Goal: Task Accomplishment & Management: Use online tool/utility

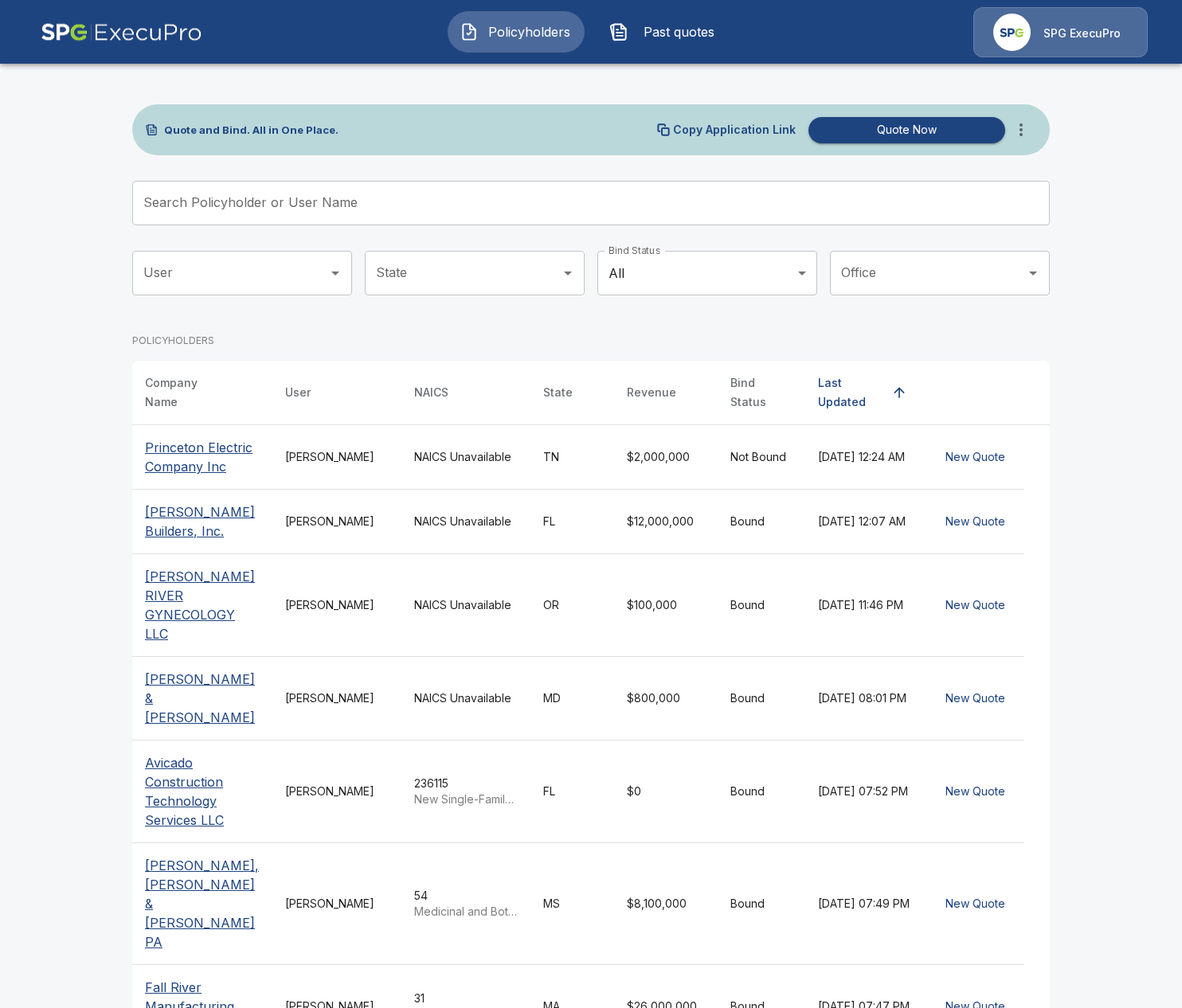
click at [562, 191] on input "Search Policyholder or User Name" at bounding box center [582, 203] width 900 height 45
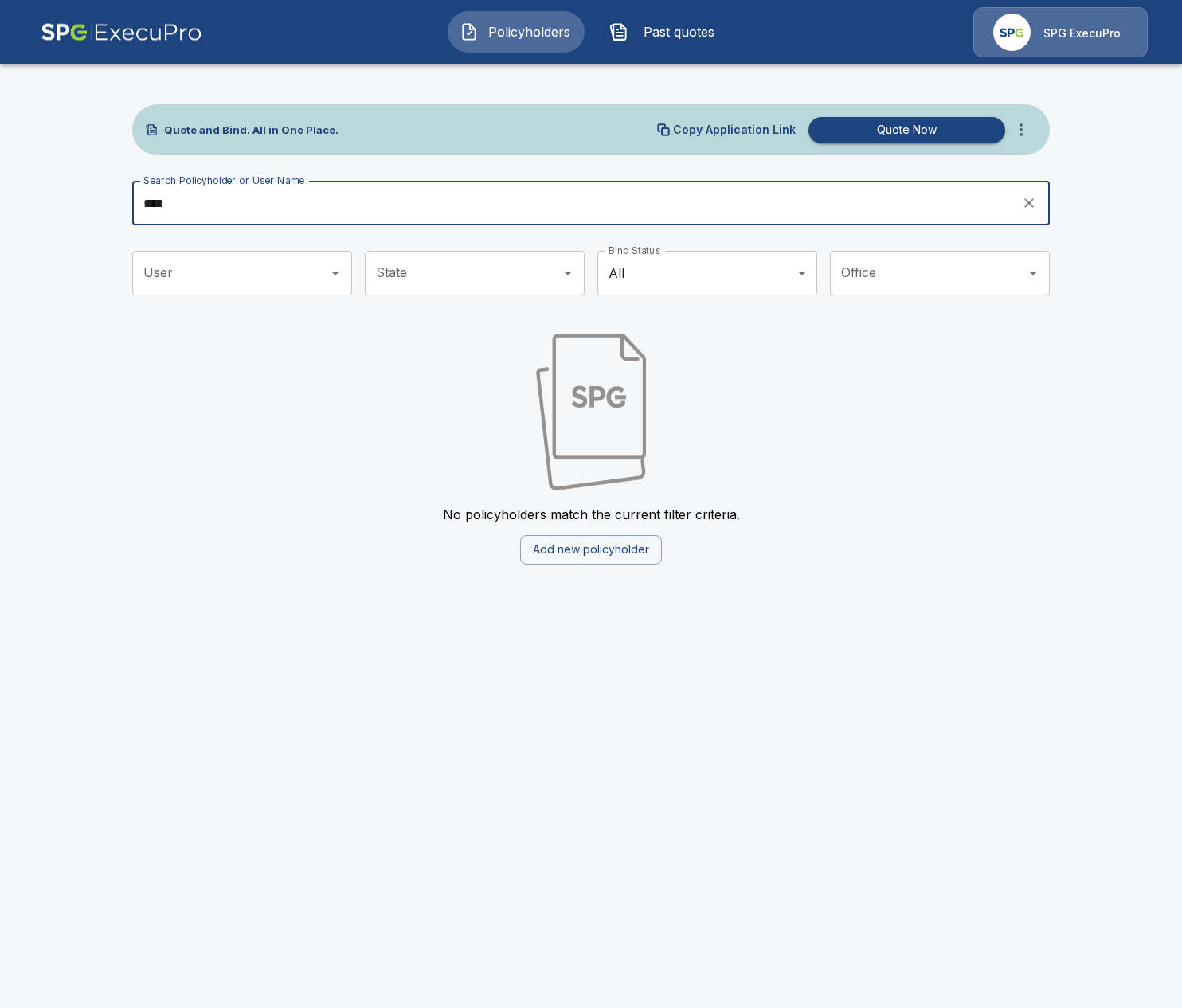
type input "****"
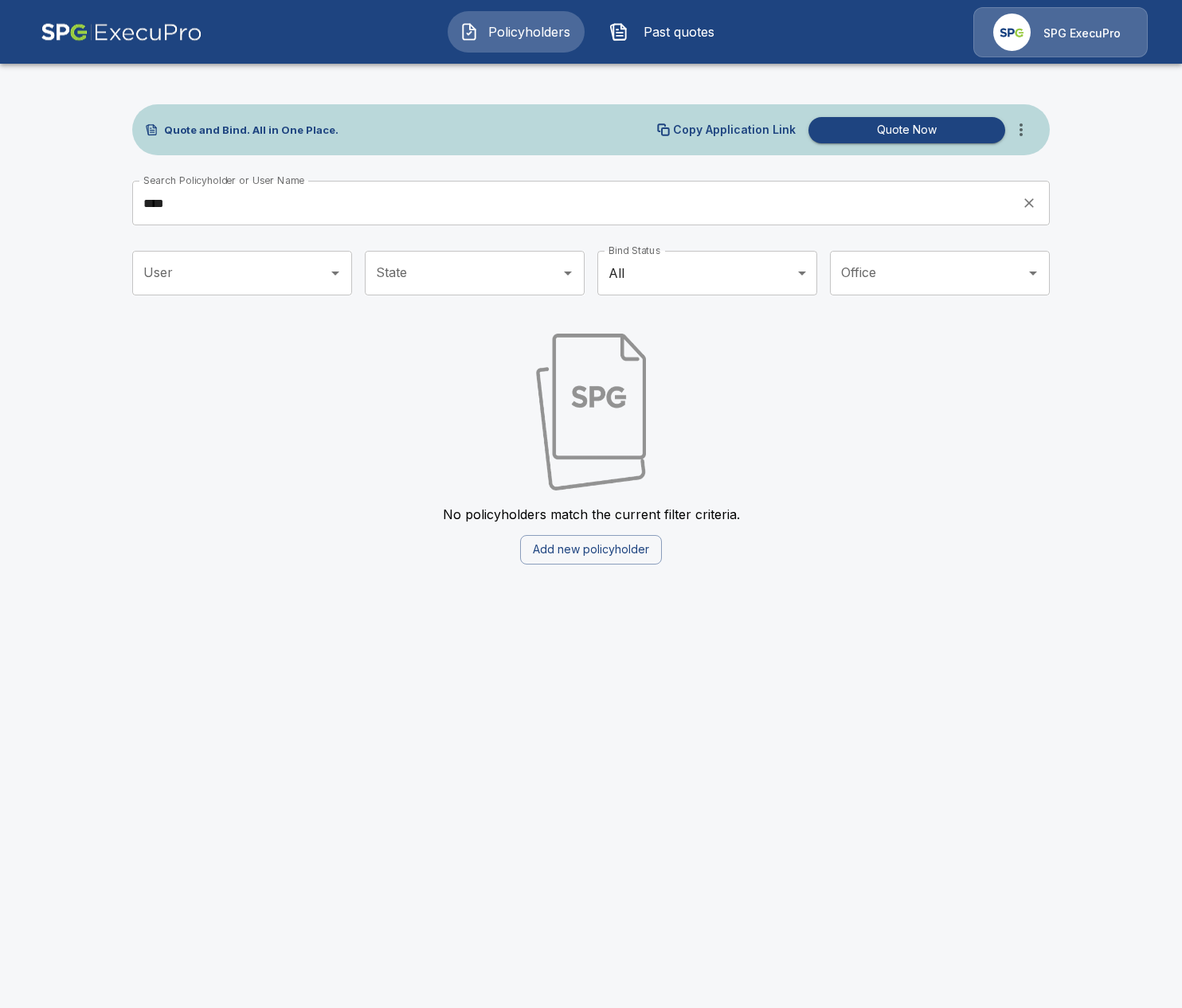
drag, startPoint x: 297, startPoint y: 450, endPoint x: 520, endPoint y: 364, distance: 239.0
click at [298, 449] on div "No policyholders match the current filter criteria. Add new policyholder" at bounding box center [591, 442] width 918 height 244
click at [1012, 134] on icon "more" at bounding box center [1021, 130] width 19 height 19
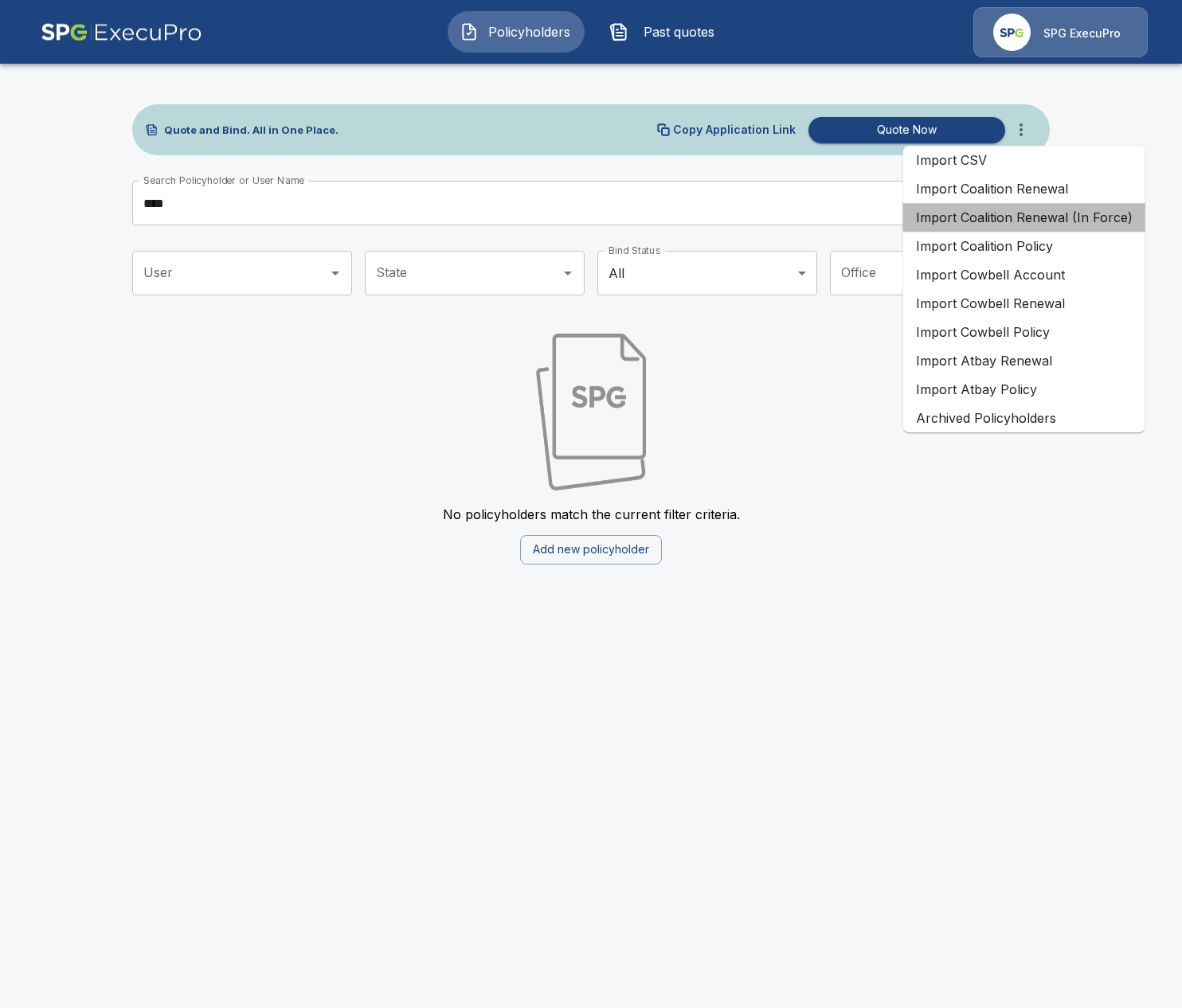
click at [1085, 221] on li "Import Coalition Renewal (In Force)" at bounding box center [1024, 218] width 242 height 29
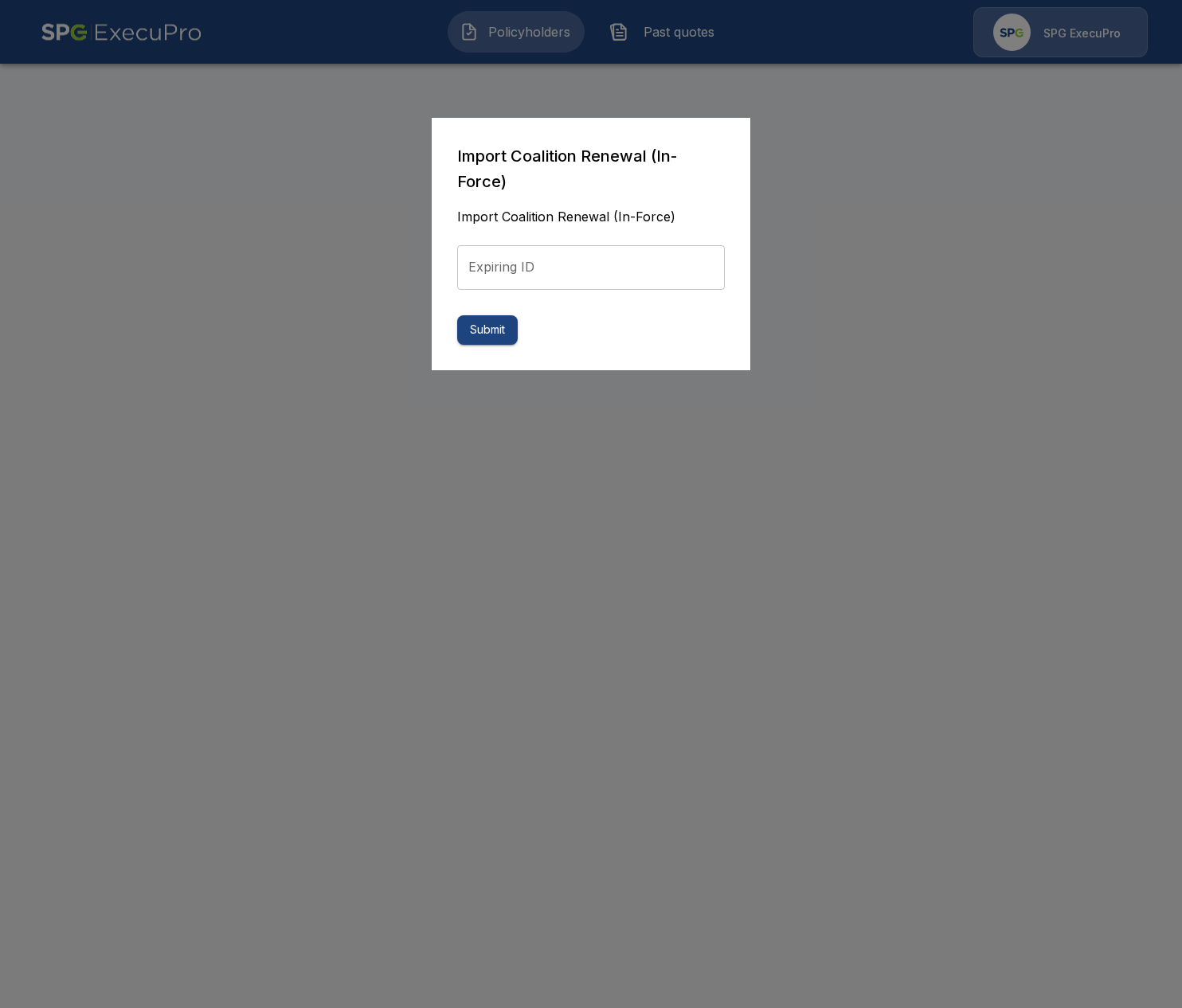
click at [608, 276] on input "Expiring ID" at bounding box center [591, 268] width 268 height 45
paste input "**********"
click at [705, 254] on input "Expiring ID" at bounding box center [591, 268] width 268 height 45
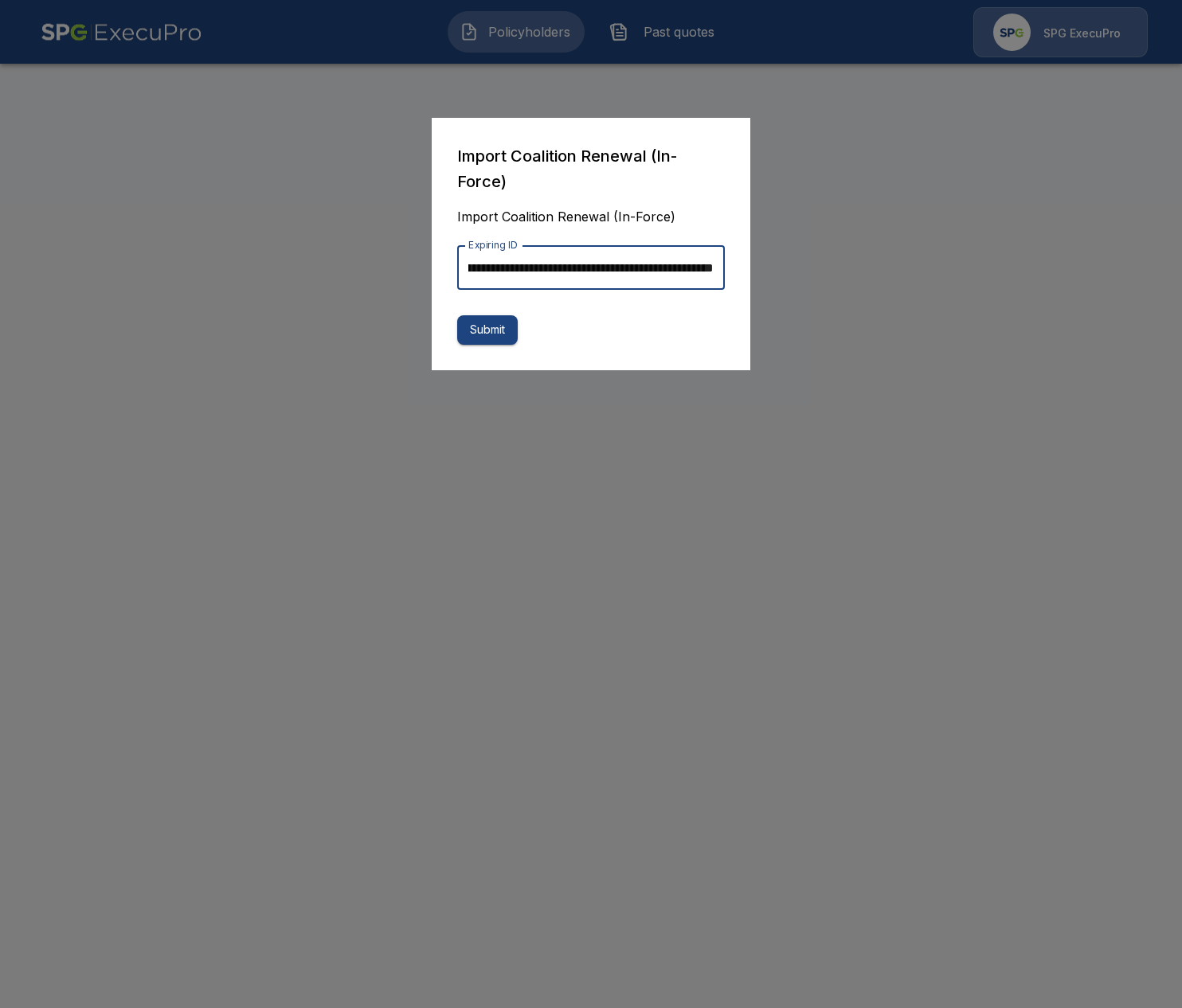
click at [706, 254] on input "Expiring ID" at bounding box center [591, 268] width 268 height 45
paste input "text"
type input "**********"
click at [493, 330] on button "Submit" at bounding box center [488, 330] width 60 height 29
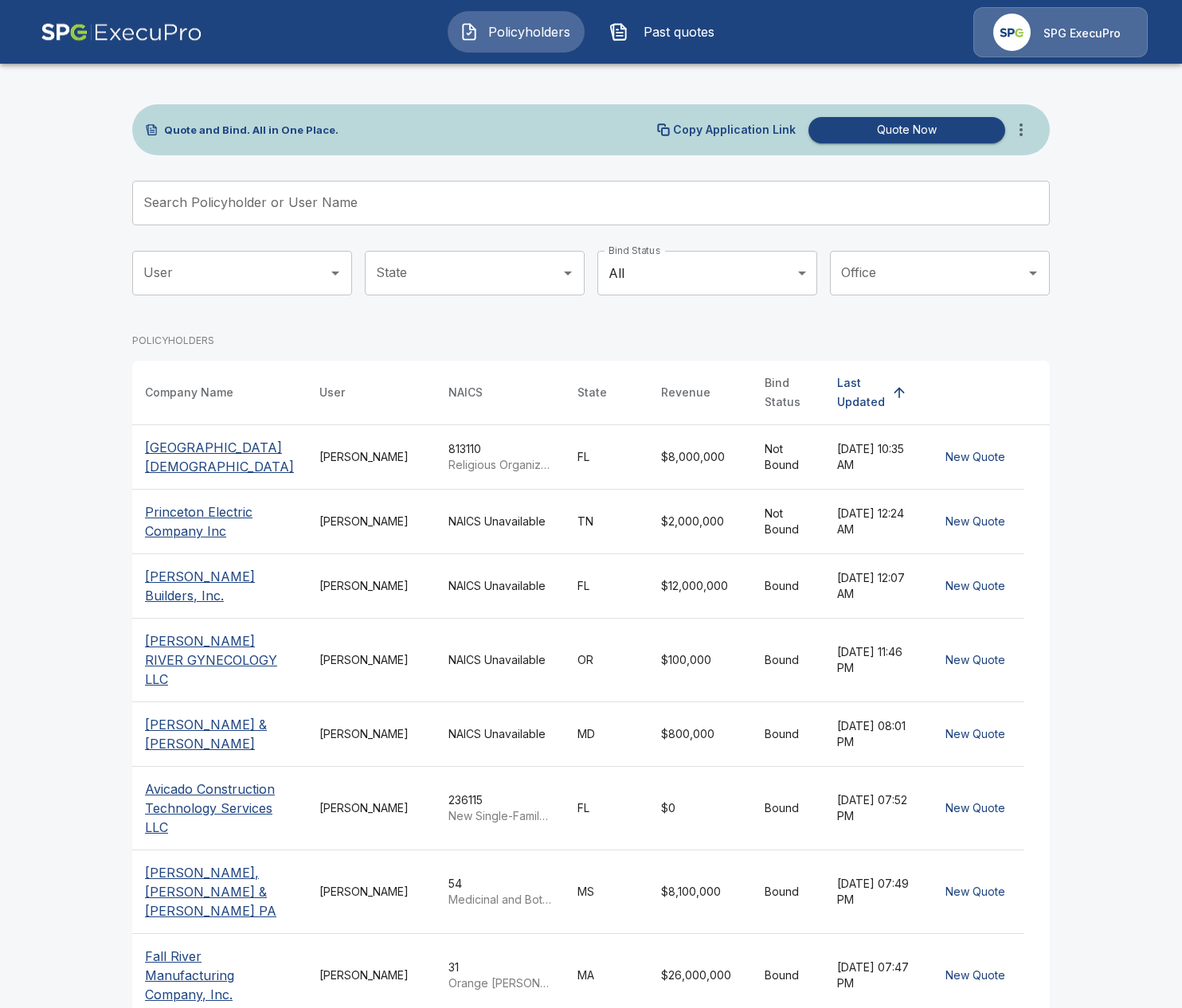
click at [631, 26] on button "Past quotes" at bounding box center [665, 31] width 137 height 42
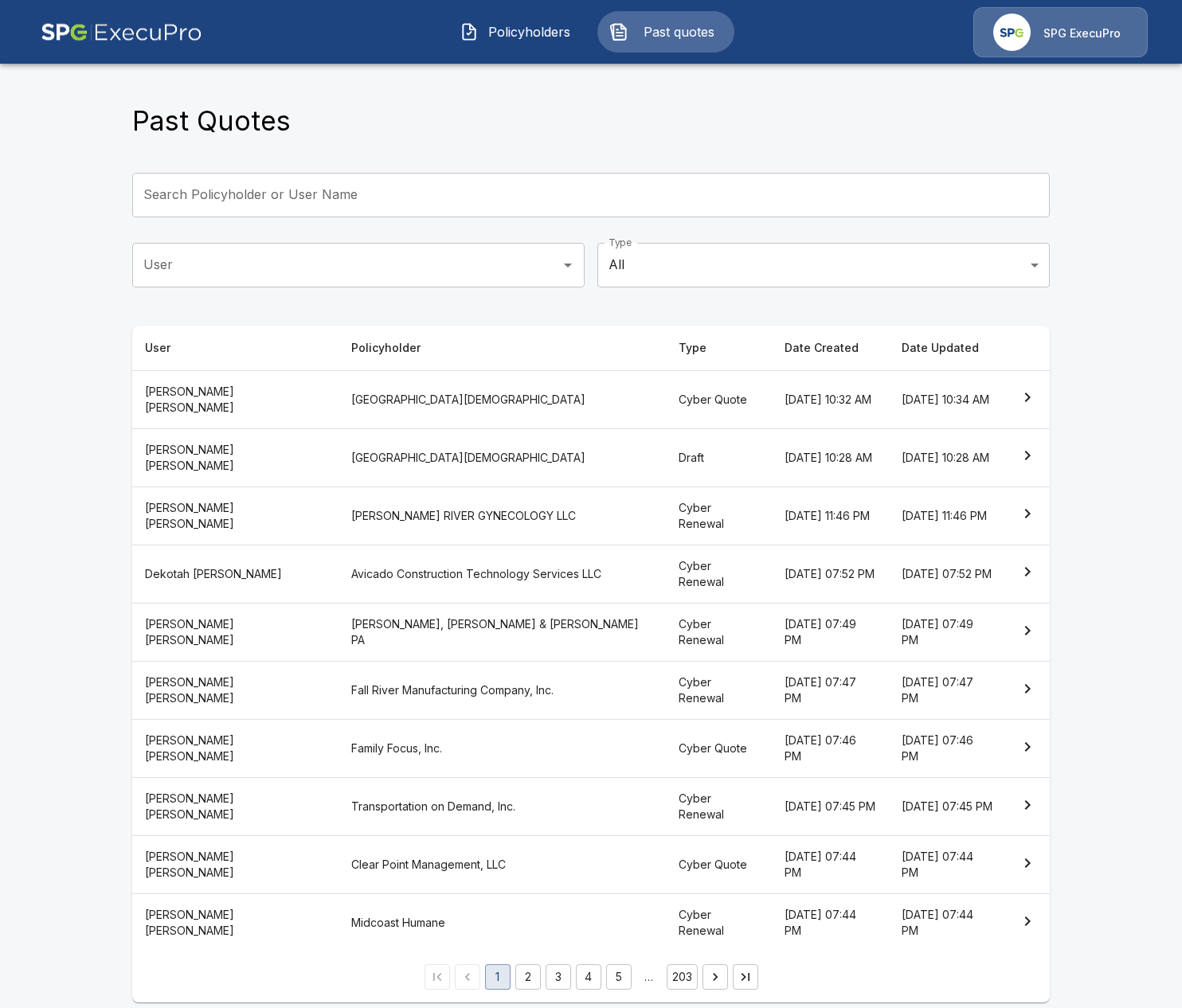
click at [517, 47] on button "Policyholders" at bounding box center [516, 31] width 137 height 42
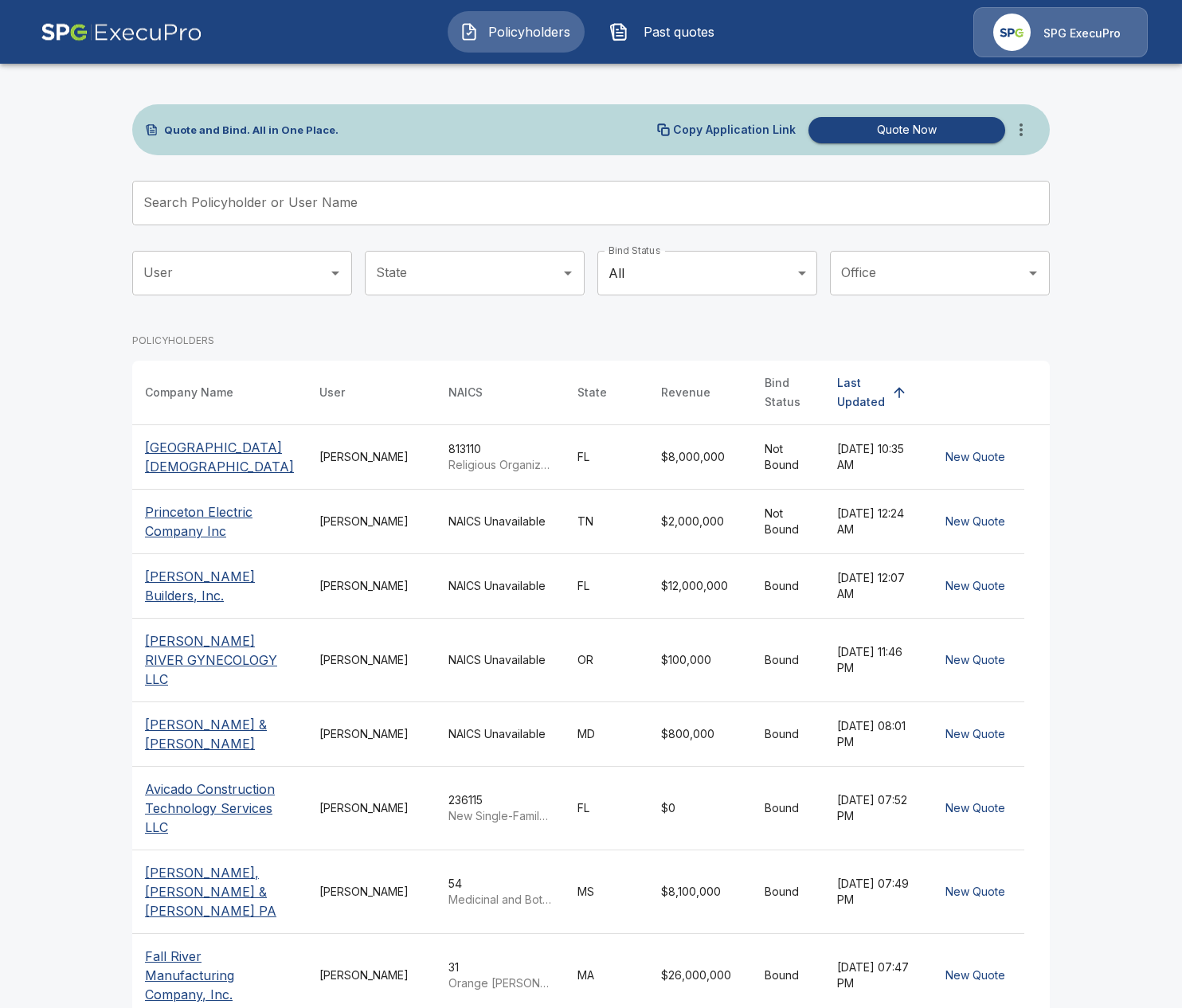
click at [496, 171] on div "Quote and Bind. All in One Place. Copy Application Link Quote Now Search Policy…" at bounding box center [591, 647] width 918 height 1086
click at [498, 203] on input "Search Policyholder or User Name" at bounding box center [582, 203] width 900 height 45
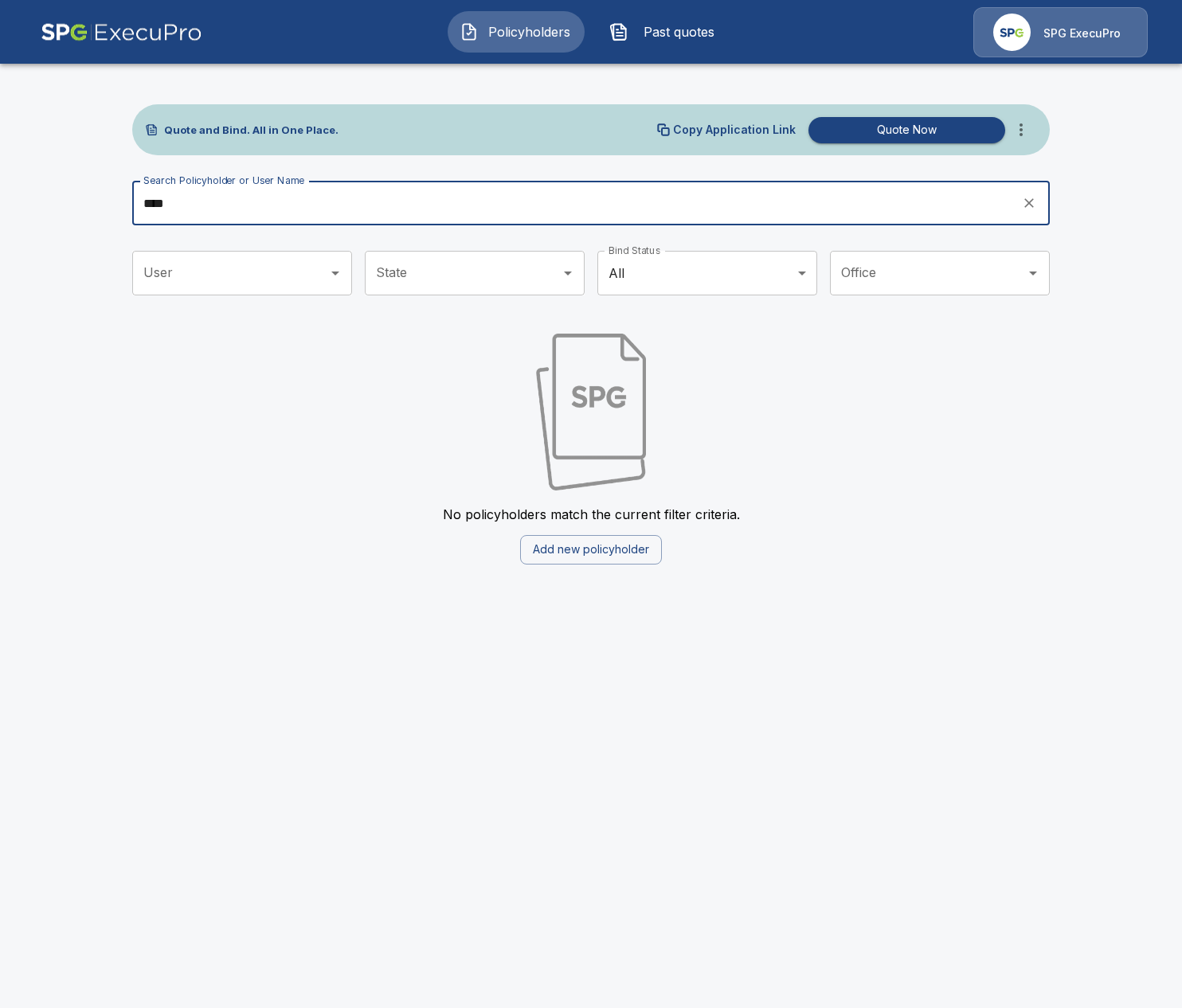
type input "****"
click at [1026, 208] on icon "clear search" at bounding box center [1029, 203] width 16 height 16
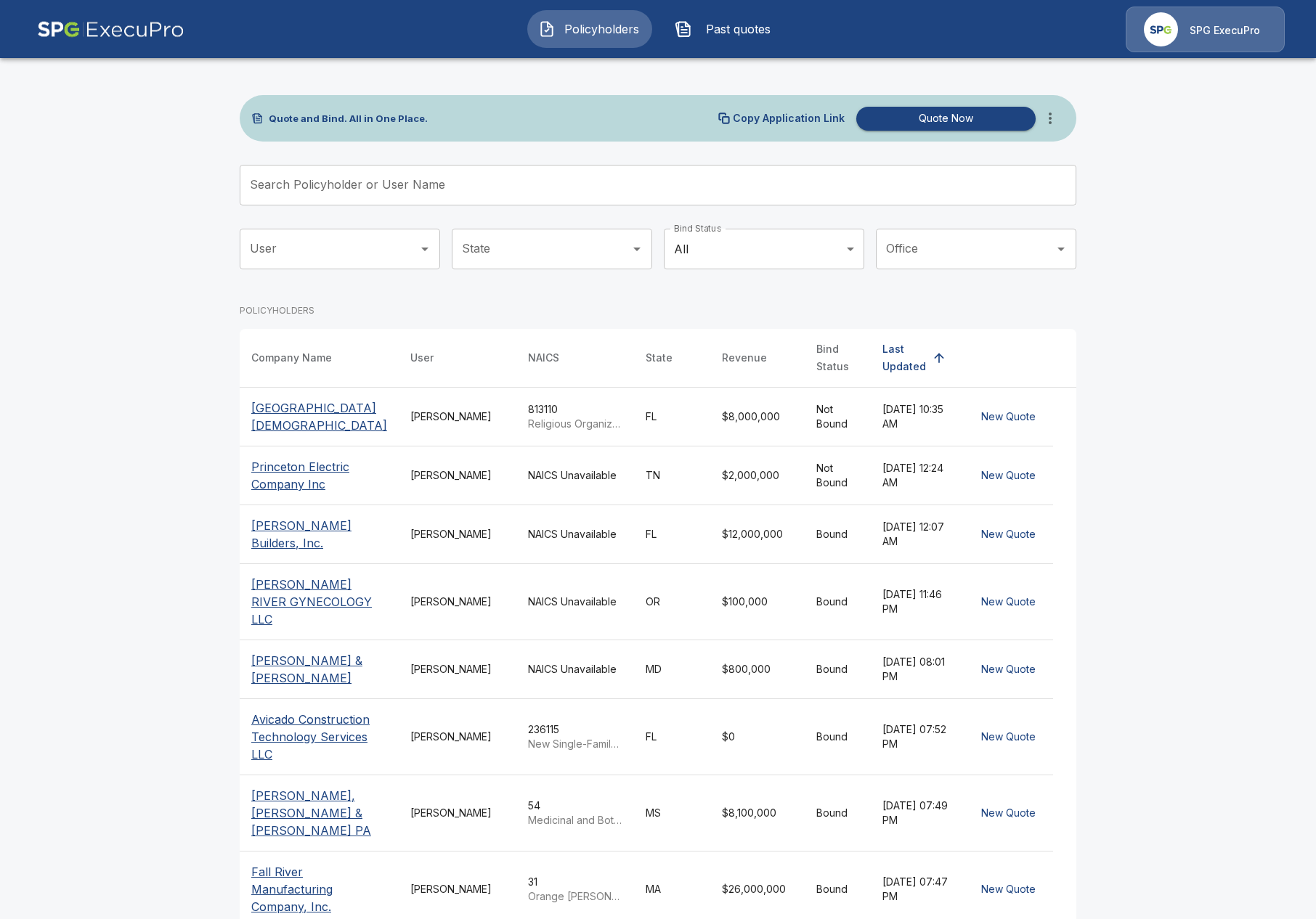
click at [516, 590] on td "NAICS Unavailable" at bounding box center [575, 602] width 118 height 76
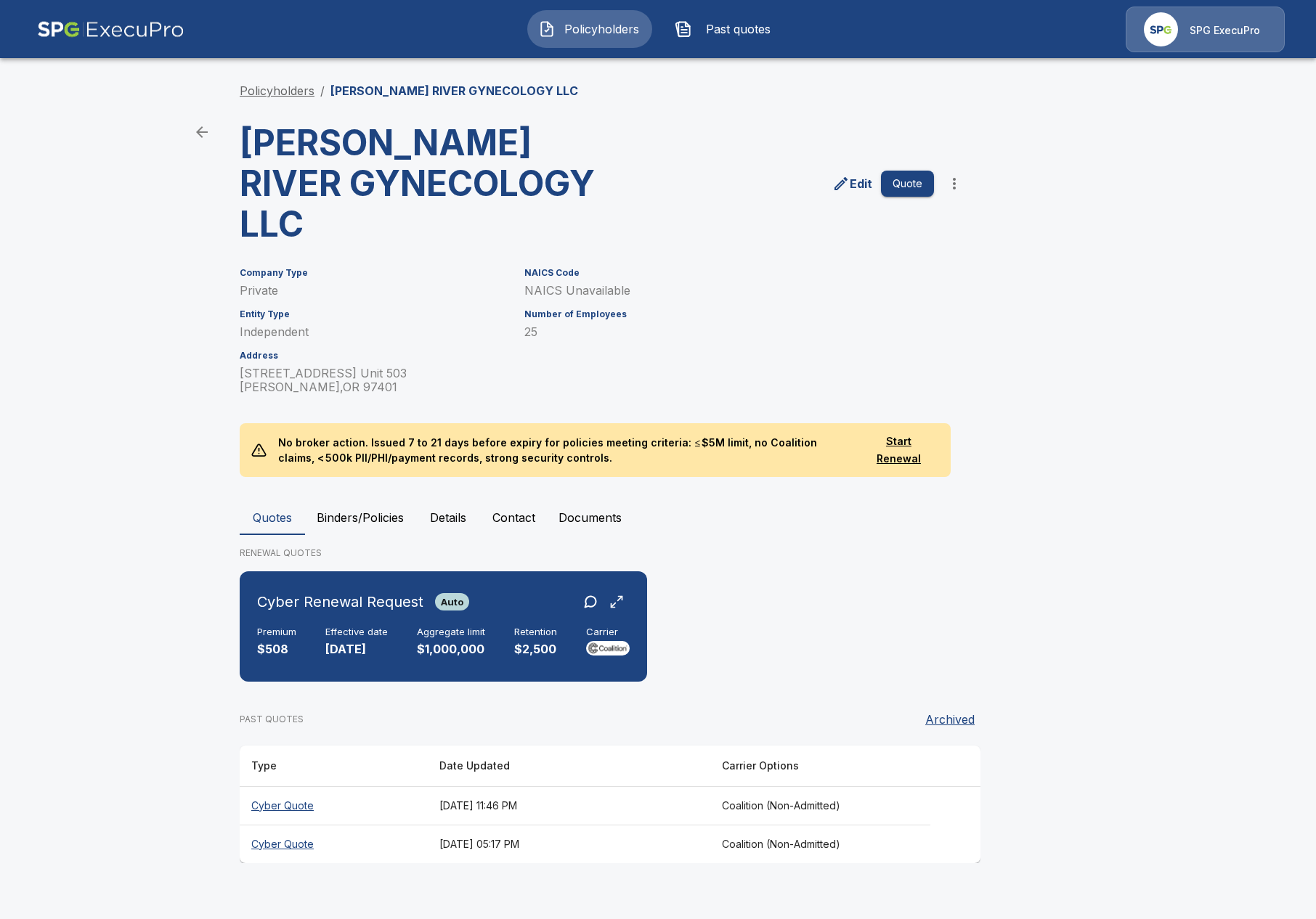
click at [260, 86] on link "Policyholders" at bounding box center [277, 90] width 74 height 14
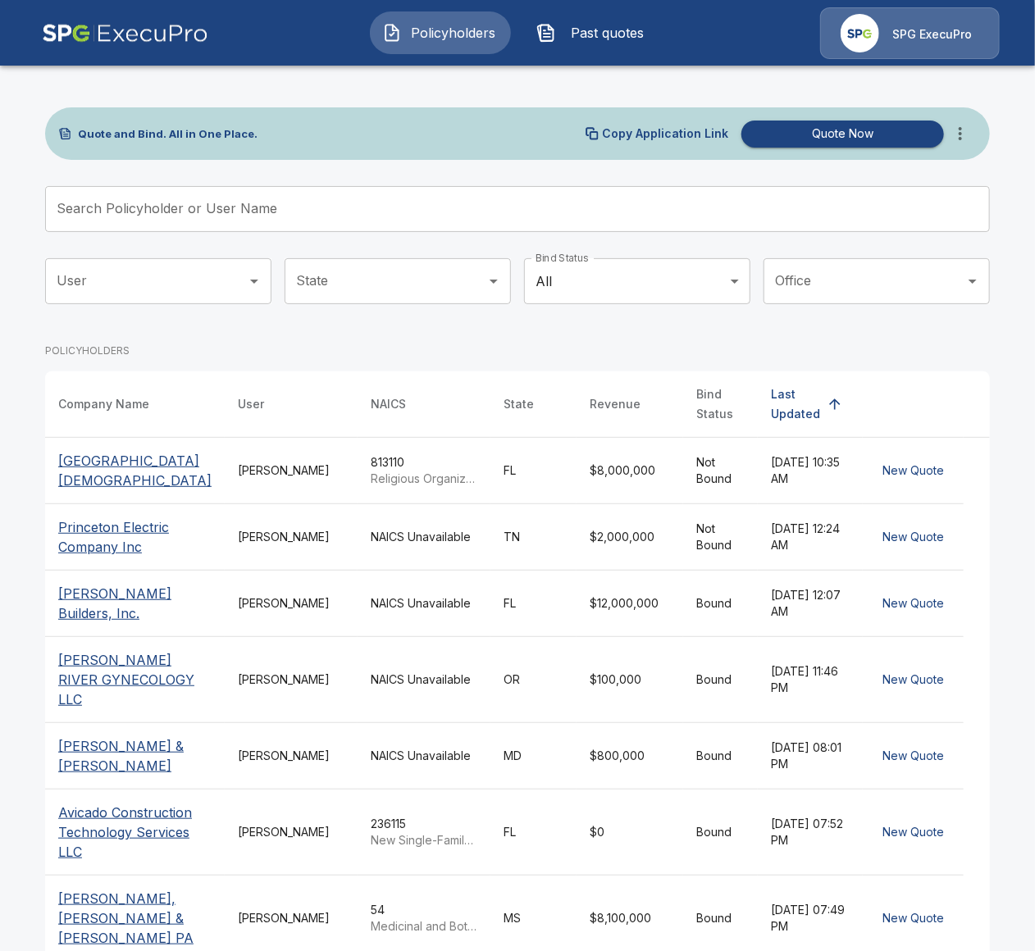
click at [198, 210] on input "Search Policyholder or User Name" at bounding box center [508, 209] width 927 height 46
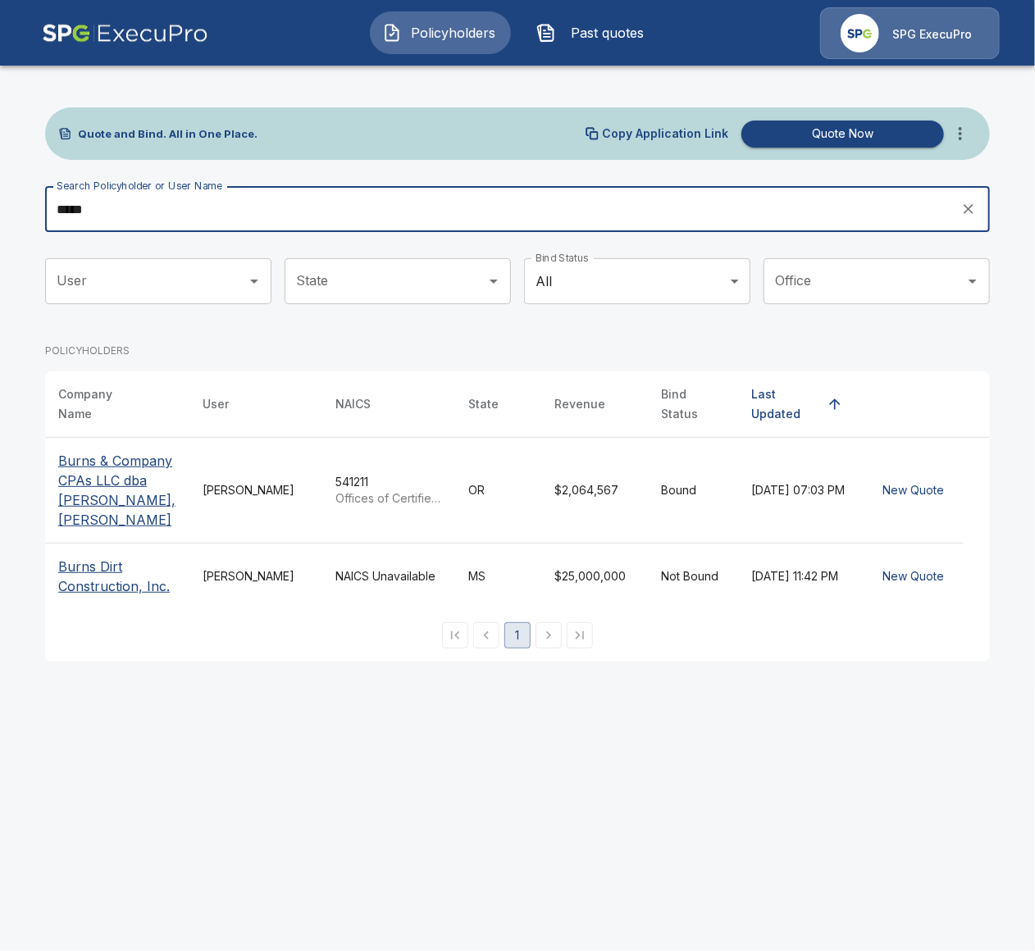
type input "*****"
click at [103, 474] on p "Burns & Company CPAs LLC dba Reid, Hanna, Johnson" at bounding box center [117, 490] width 118 height 79
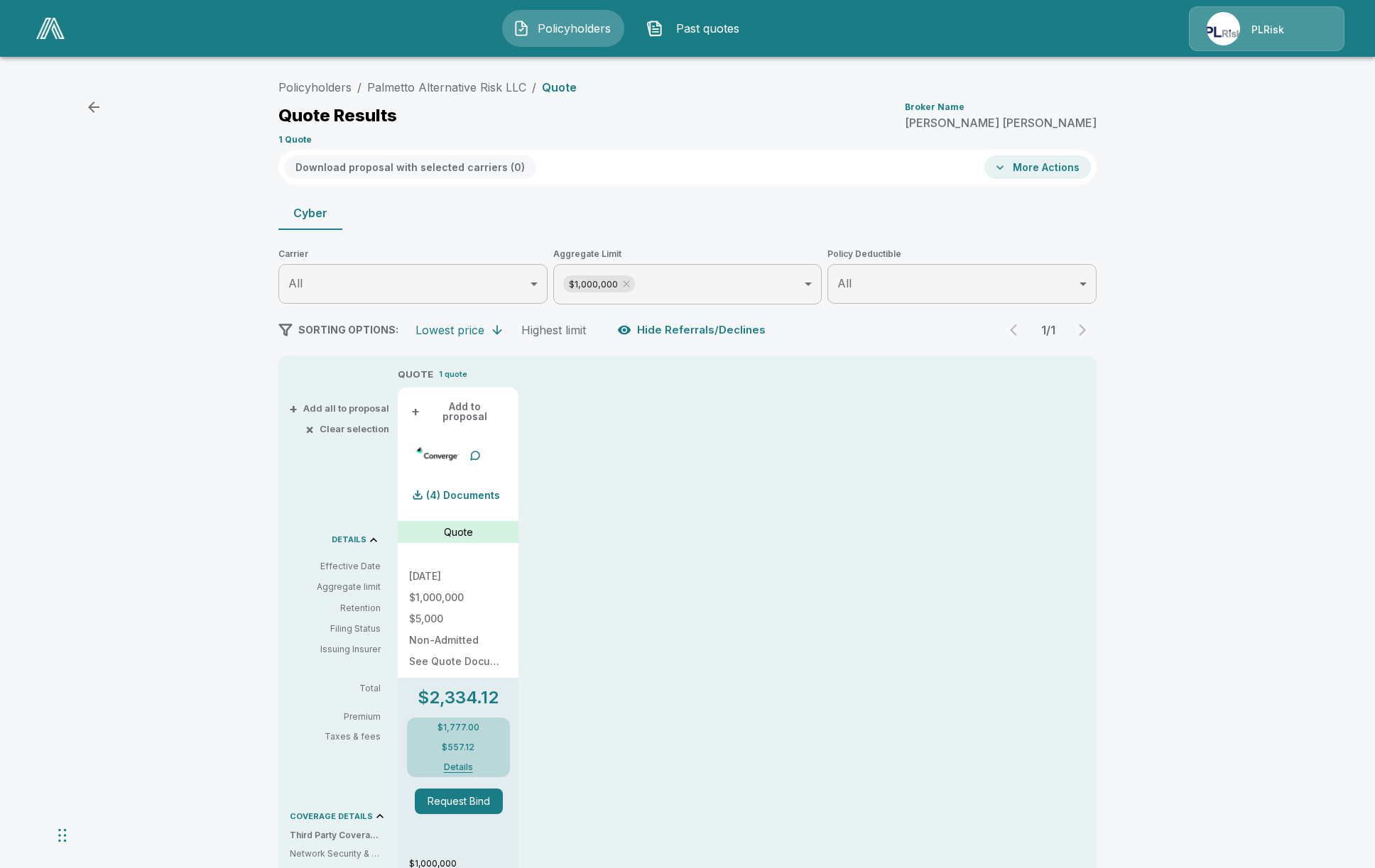
click at [66, 833] on div "Chat Widget" at bounding box center [36, 833] width 71 height 68
drag, startPoint x: 66, startPoint y: 834, endPoint x: 132, endPoint y: 773, distance: 89.9
click at [89, 790] on div "Chat Widget" at bounding box center [54, 824] width 71 height 68
drag, startPoint x: 129, startPoint y: 775, endPoint x: 119, endPoint y: 787, distance: 15.6
click at [119, 787] on div "Chat Widget" at bounding box center [131, 777] width 71 height 68
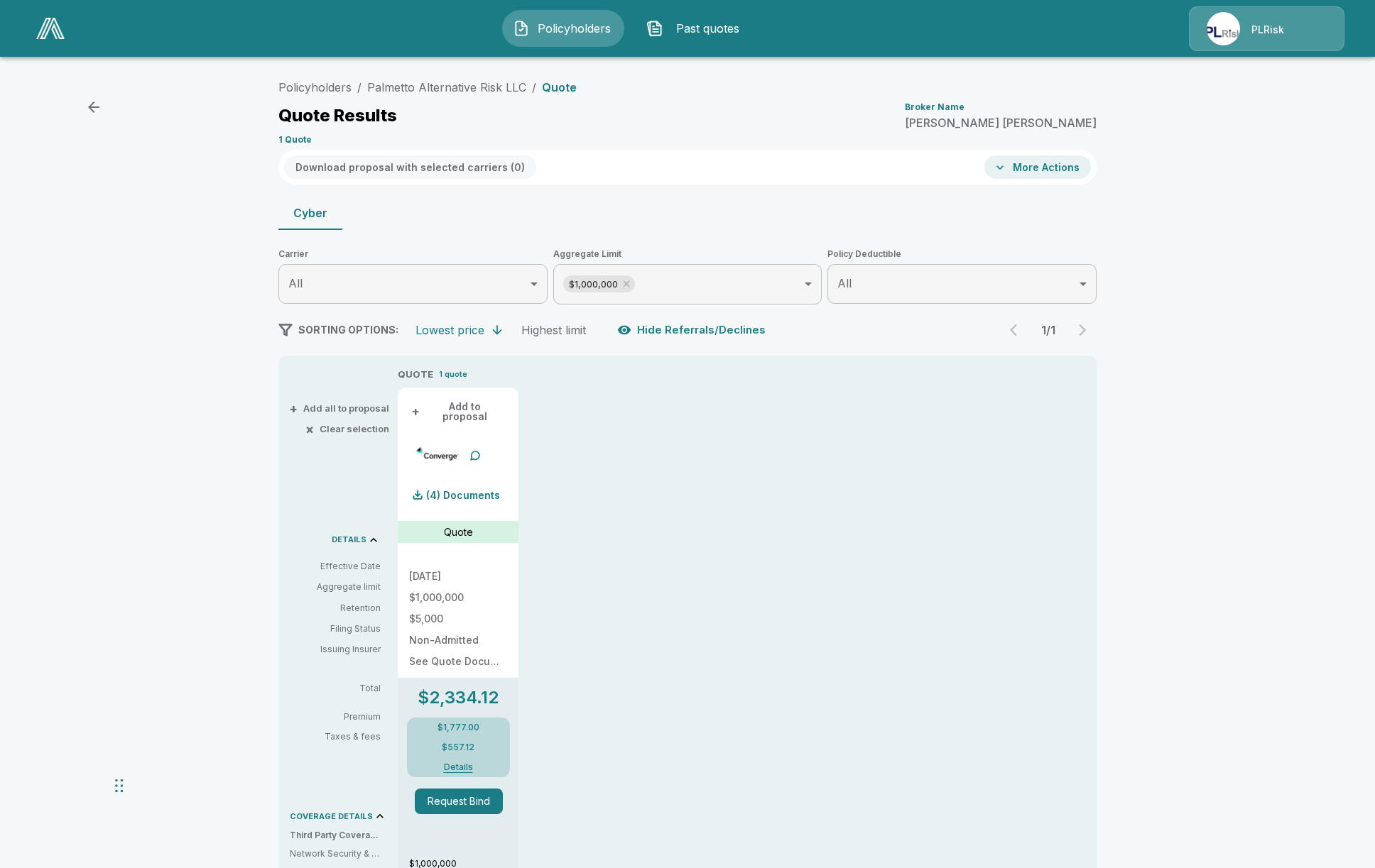
click at [157, 751] on div "Policyholders / Palmetto Alternative Risk LLC / Quote Quote Results Broker Name…" at bounding box center [688, 699] width 1375 height 1263
drag, startPoint x: 125, startPoint y: 708, endPoint x: 513, endPoint y: 751, distance: 390.4
click at [131, 702] on div "Policyholders / Palmetto Alternative Risk LLC / Quote Quote Results Broker Name…" at bounding box center [688, 699] width 1375 height 1263
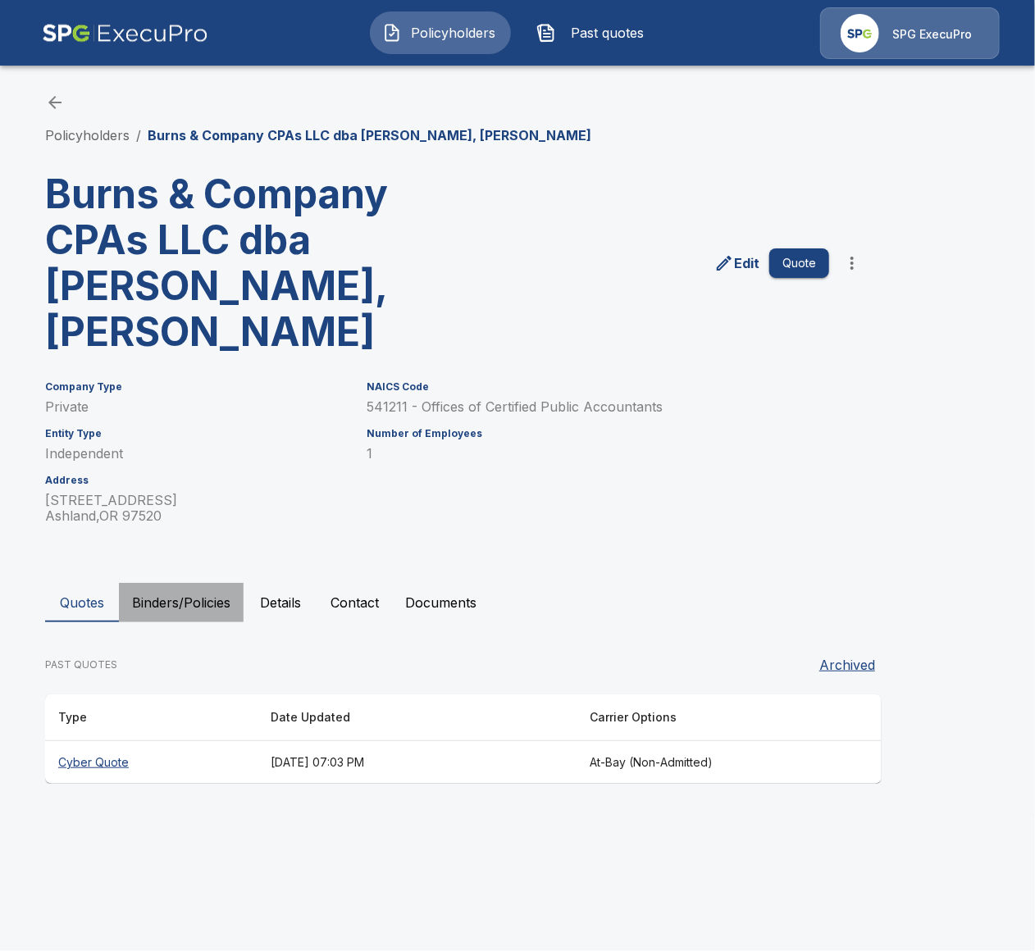
click at [191, 583] on button "Binders/Policies" at bounding box center [181, 602] width 125 height 39
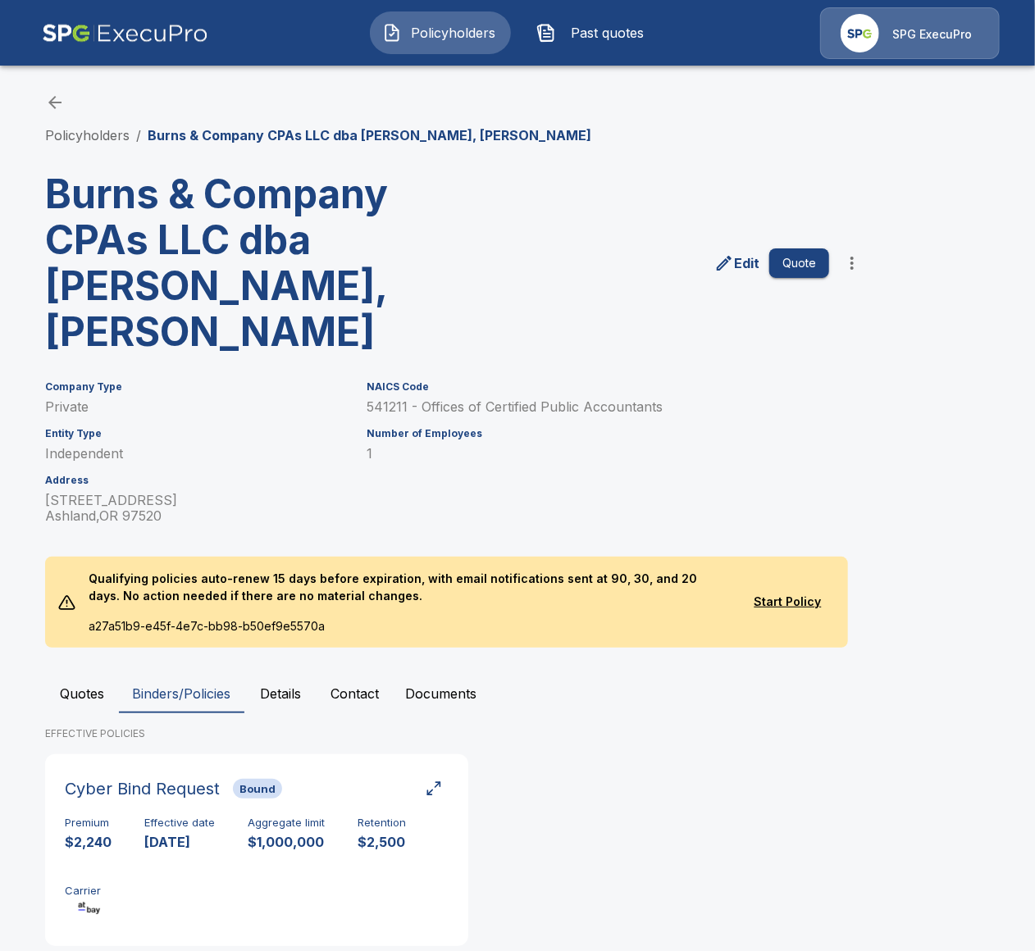
click at [85, 674] on button "Quotes" at bounding box center [82, 693] width 74 height 39
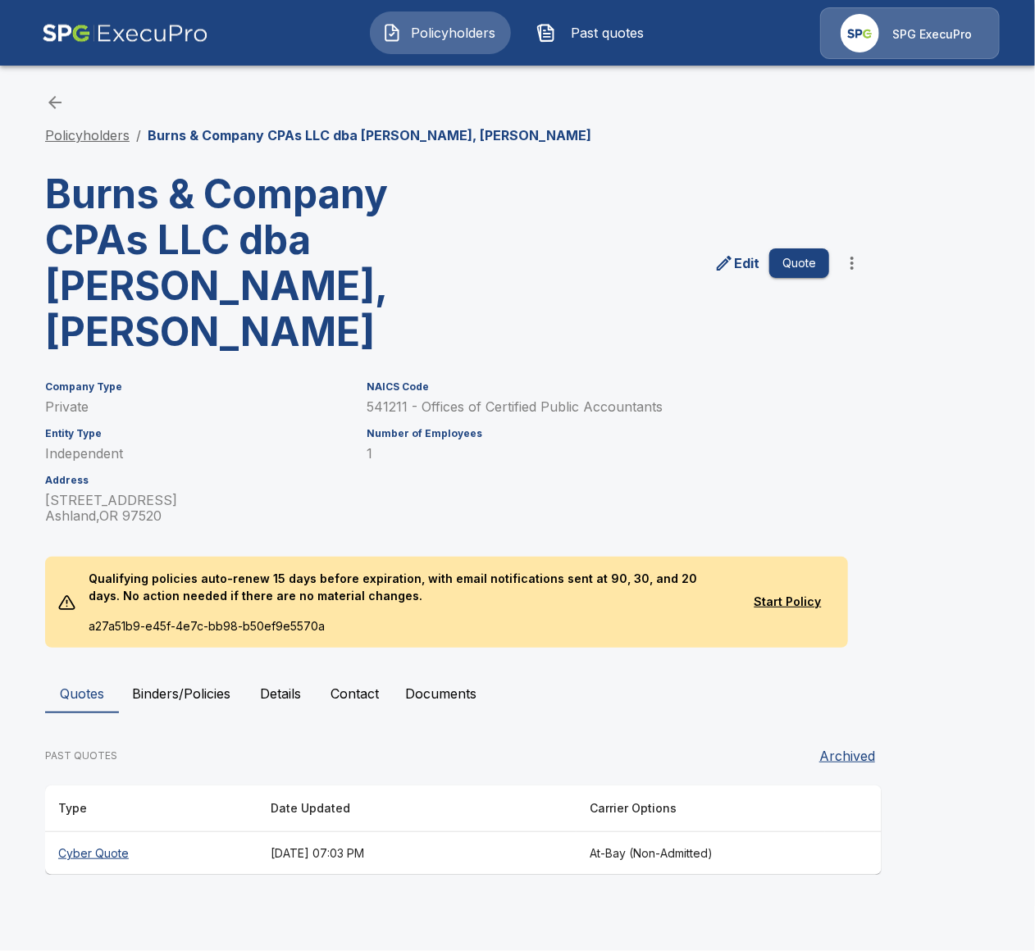
click at [85, 131] on link "Policyholders" at bounding box center [87, 135] width 84 height 16
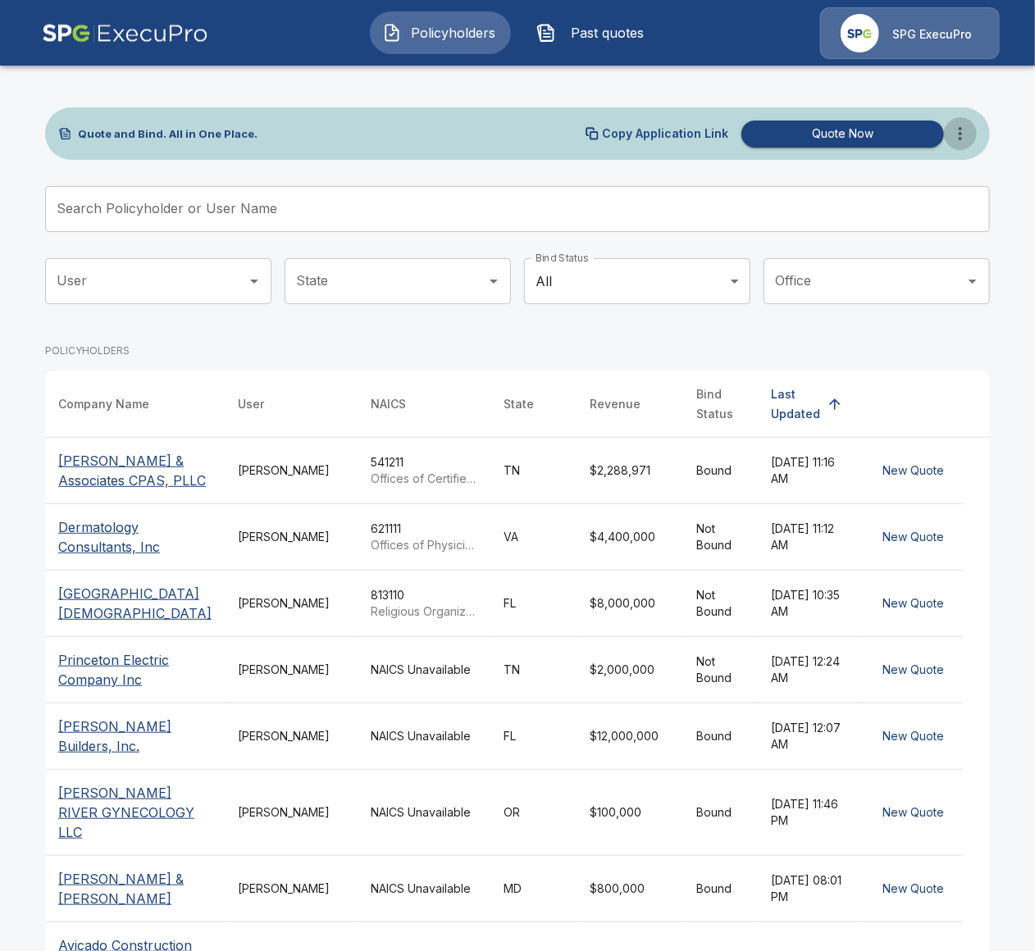
click at [969, 137] on icon "more" at bounding box center [960, 134] width 20 height 20
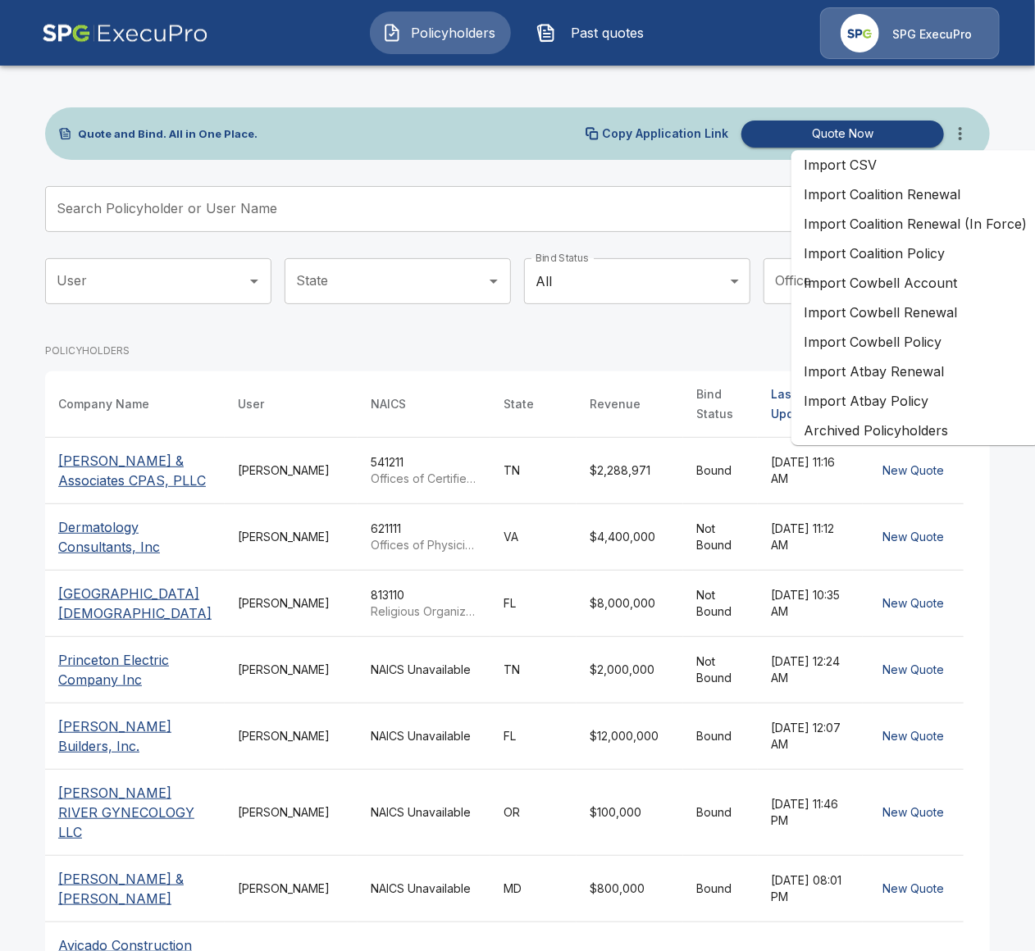
click at [965, 381] on li "Import Atbay Renewal" at bounding box center [915, 372] width 249 height 30
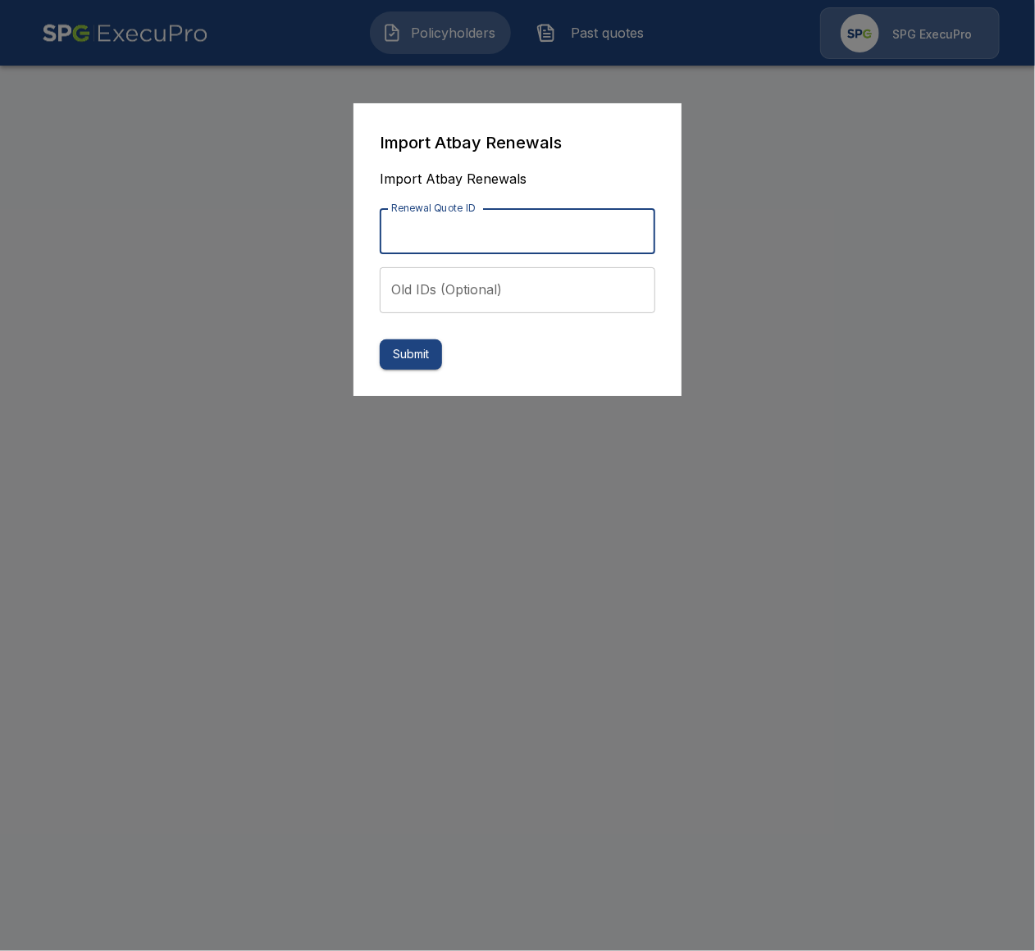
click at [486, 238] on input "Renewal Quote ID" at bounding box center [518, 231] width 276 height 46
paste input "**********"
type input "**********"
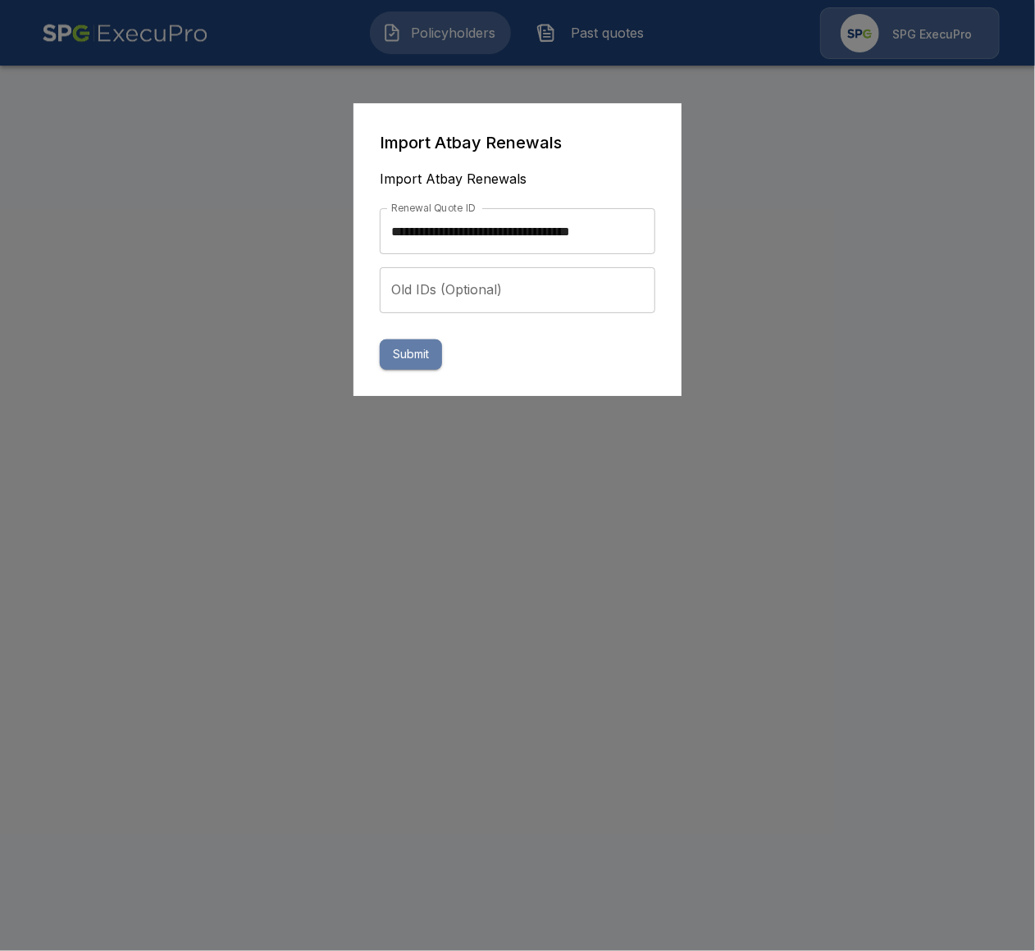
click at [416, 362] on button "Submit" at bounding box center [411, 354] width 62 height 30
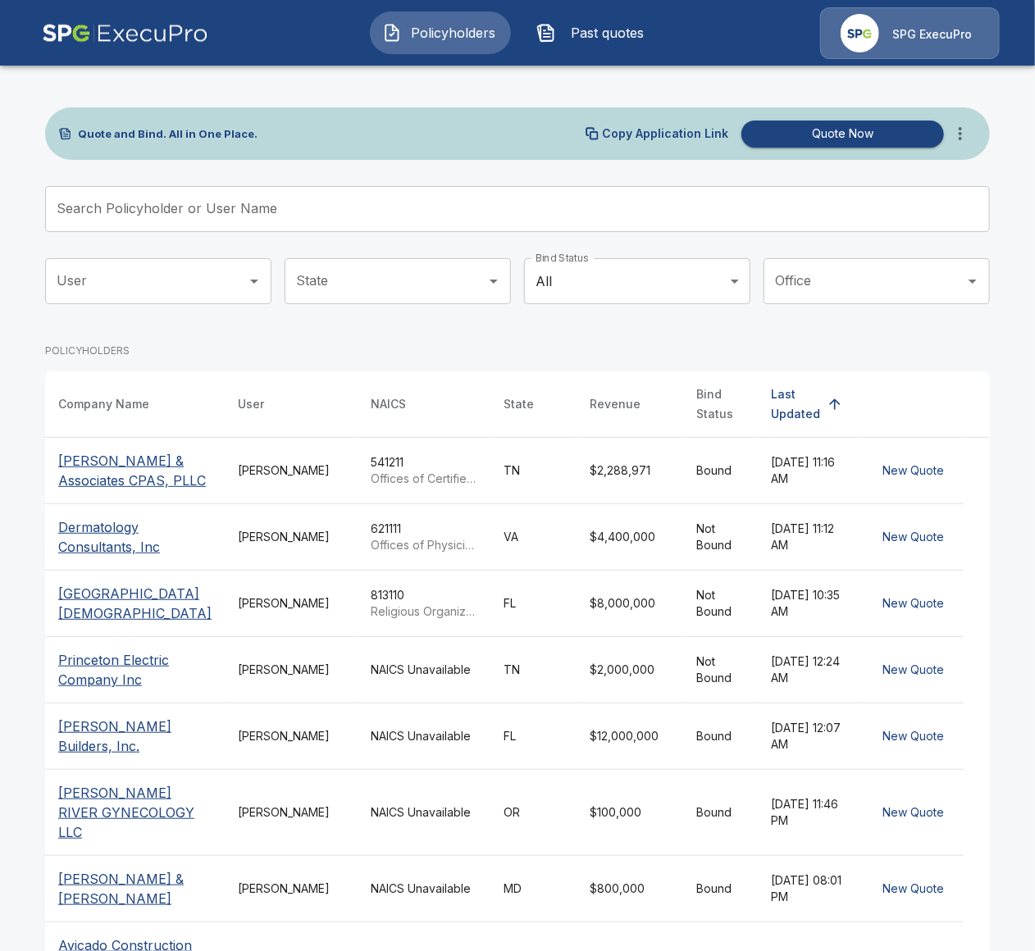
click at [590, 35] on span "Past quotes" at bounding box center [608, 33] width 90 height 20
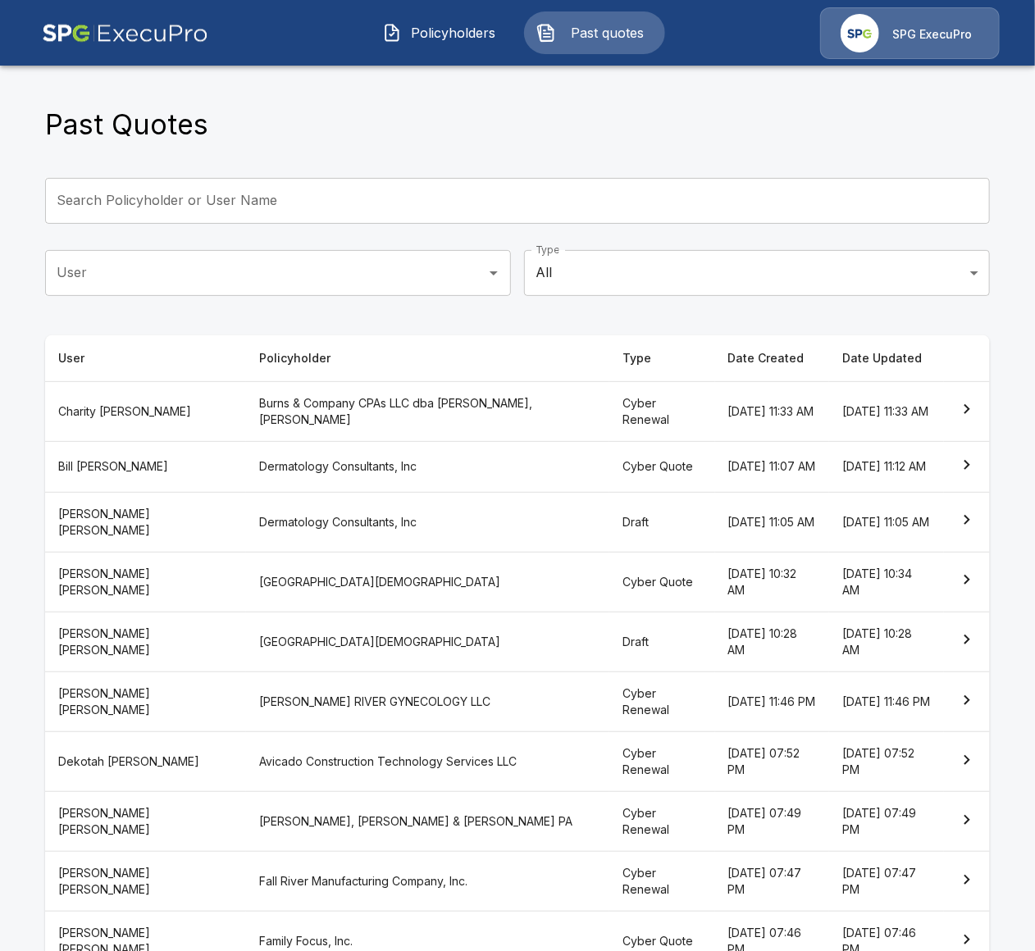
click at [406, 412] on th "Burns & Company CPAs LLC dba [PERSON_NAME], [PERSON_NAME]" at bounding box center [427, 411] width 363 height 60
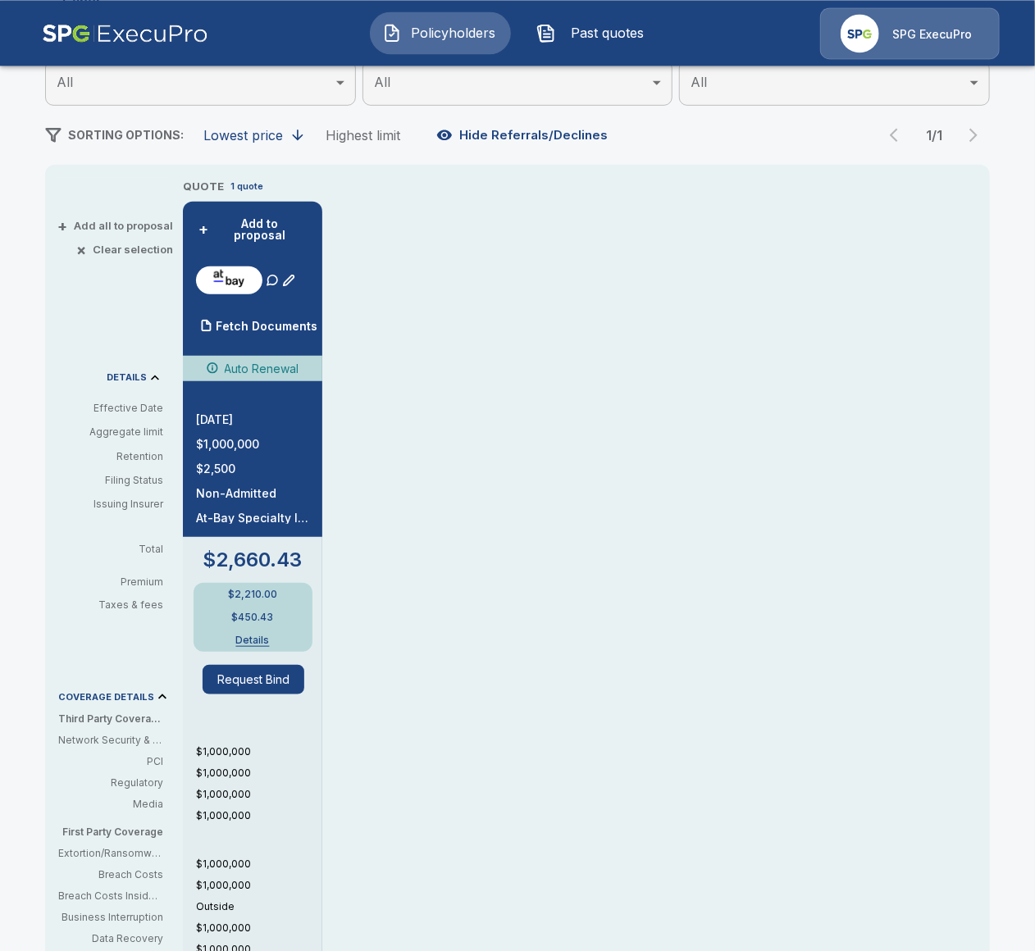
scroll to position [283, 0]
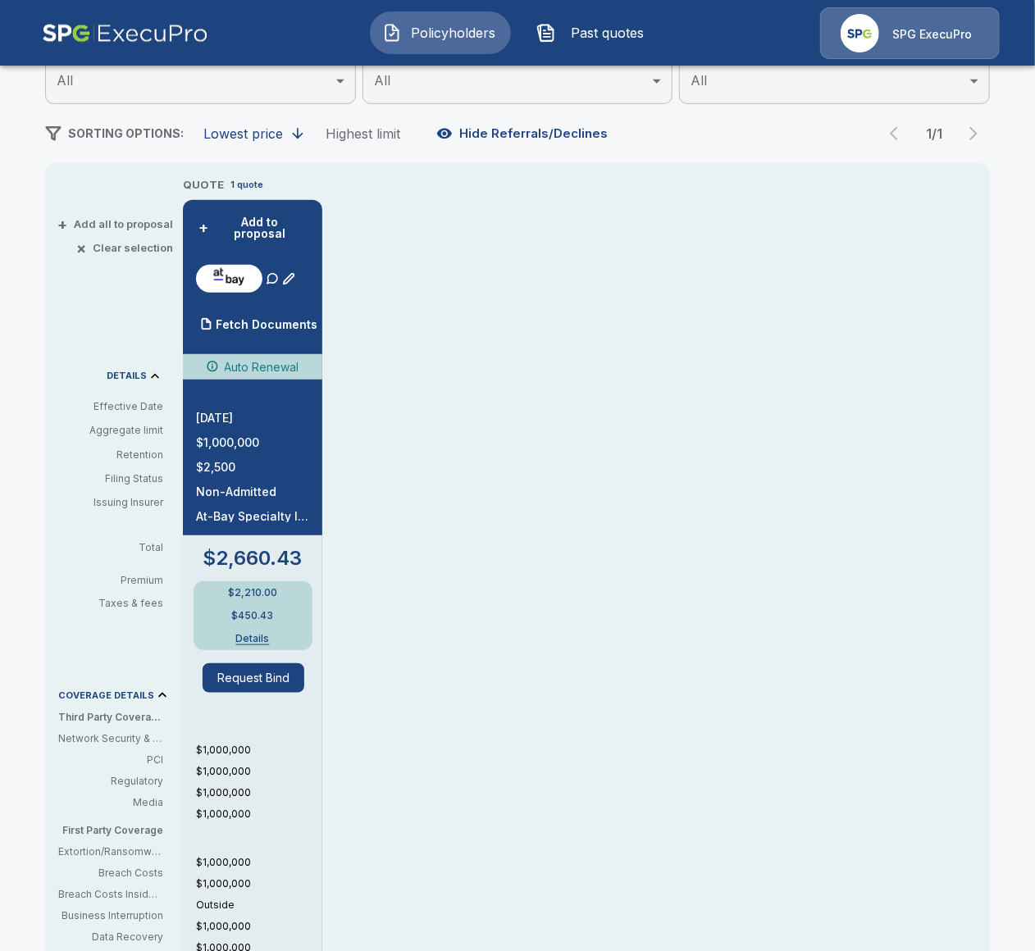
click at [253, 639] on div "$2,210.00 $450.43 Details" at bounding box center [253, 615] width 119 height 69
click at [249, 634] on button "Details" at bounding box center [252, 639] width 73 height 10
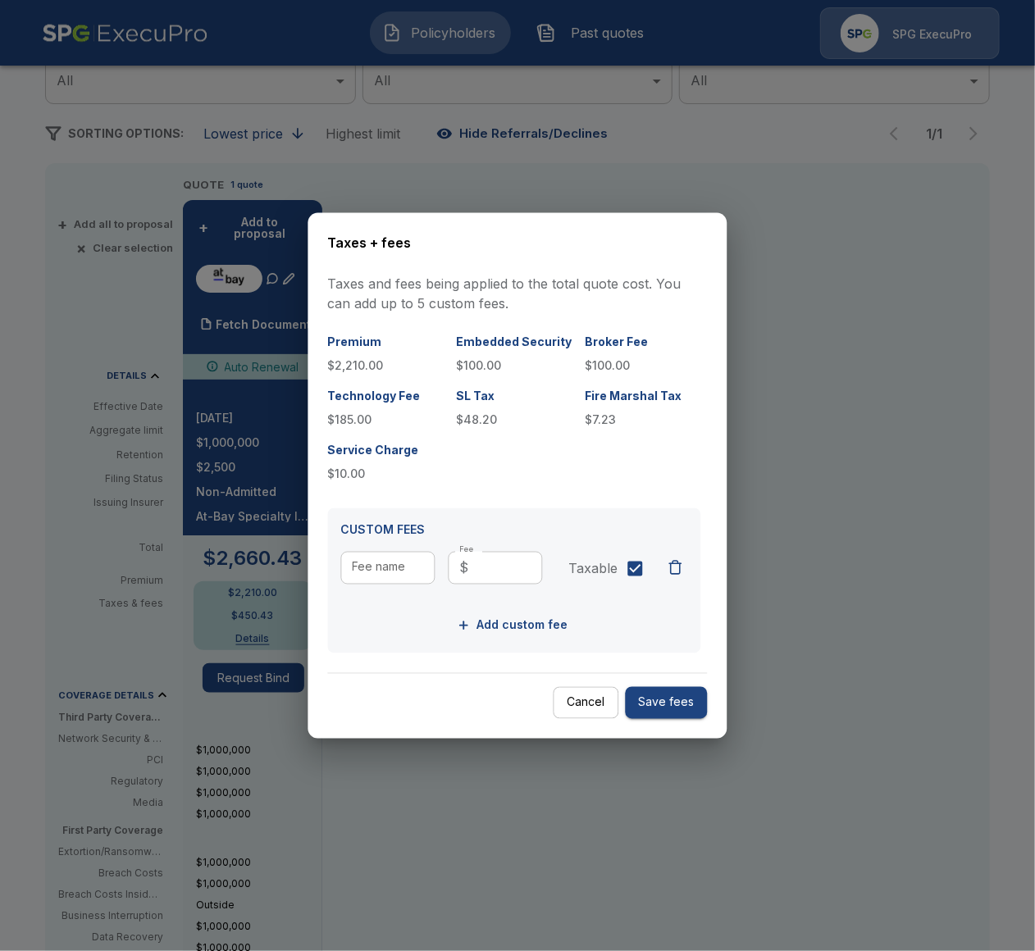
click at [814, 597] on div at bounding box center [517, 475] width 1035 height 951
